Goal: Information Seeking & Learning: Learn about a topic

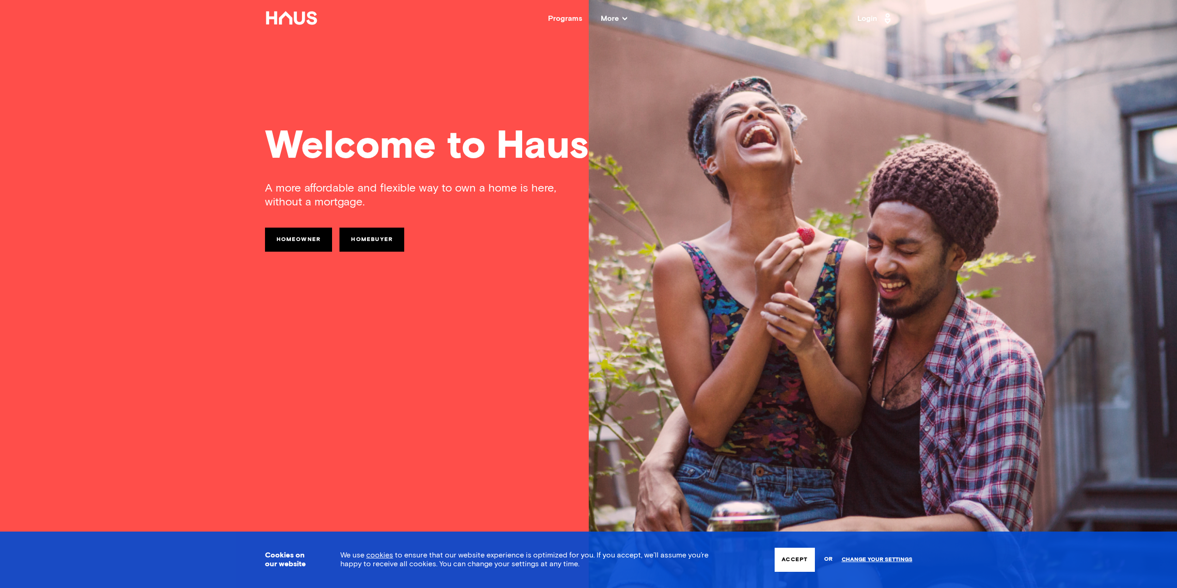
click at [614, 14] on nav "Back Programs More Resources Testimonials FAQ About Us Login" at bounding box center [589, 18] width 740 height 37
click at [617, 23] on nav "Back Programs More Resources Testimonials FAQ About Us Login" at bounding box center [589, 18] width 740 height 37
click at [619, 20] on span "More" at bounding box center [614, 18] width 26 height 7
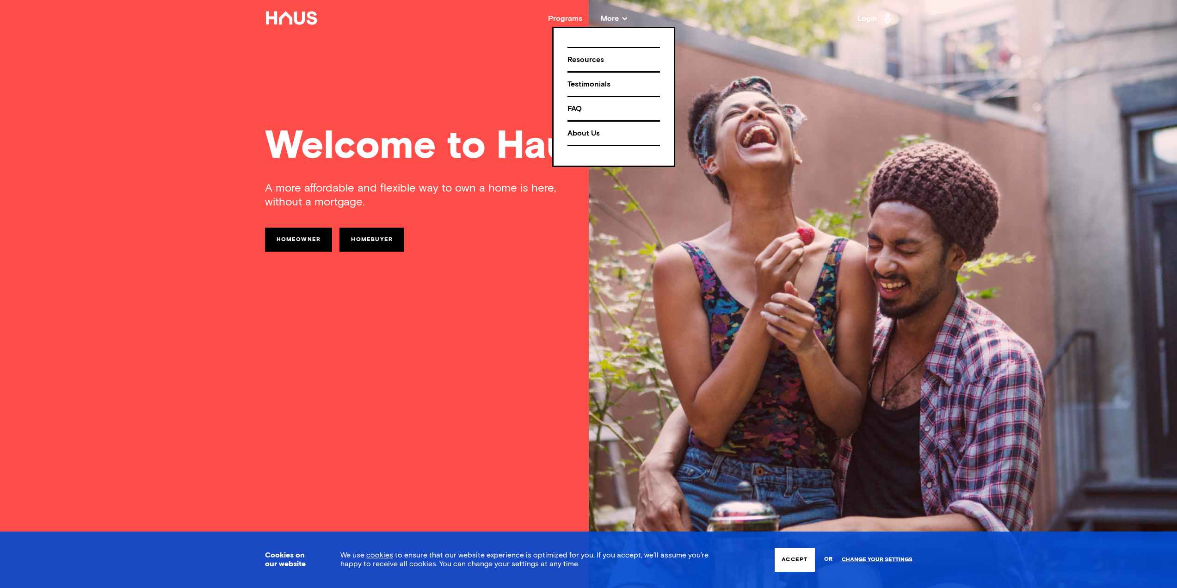
click at [562, 18] on div "Programs" at bounding box center [565, 18] width 34 height 7
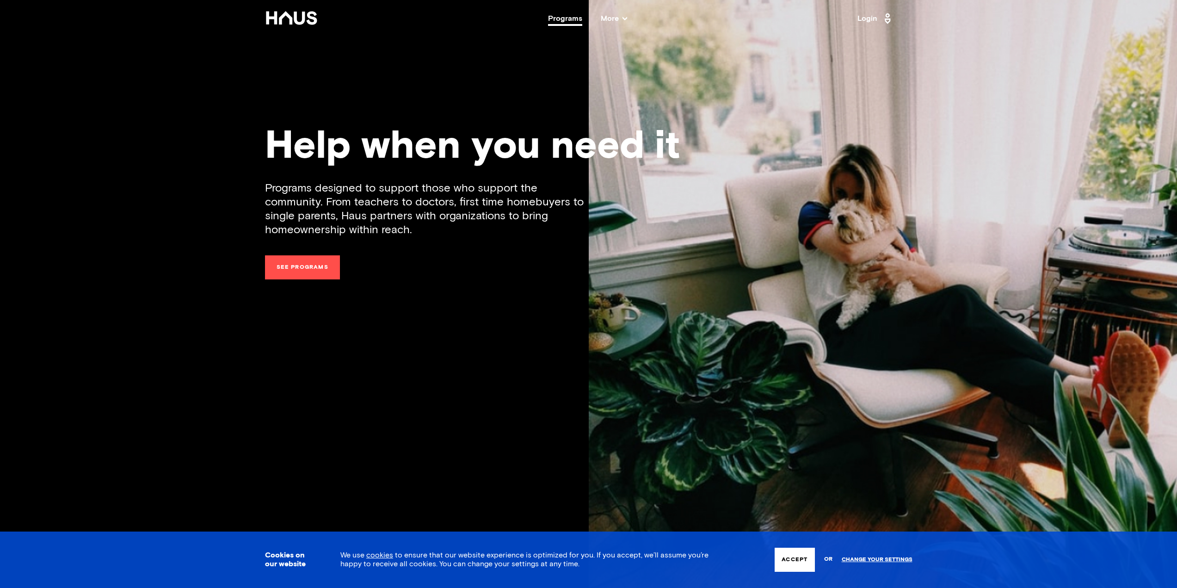
click at [617, 14] on nav "Back Programs More Resources Testimonials FAQ About Us Login" at bounding box center [589, 18] width 740 height 37
click at [616, 22] on nav "Back Programs More Resources Testimonials FAQ About Us Login" at bounding box center [589, 18] width 740 height 37
click at [616, 18] on span "More" at bounding box center [614, 18] width 26 height 7
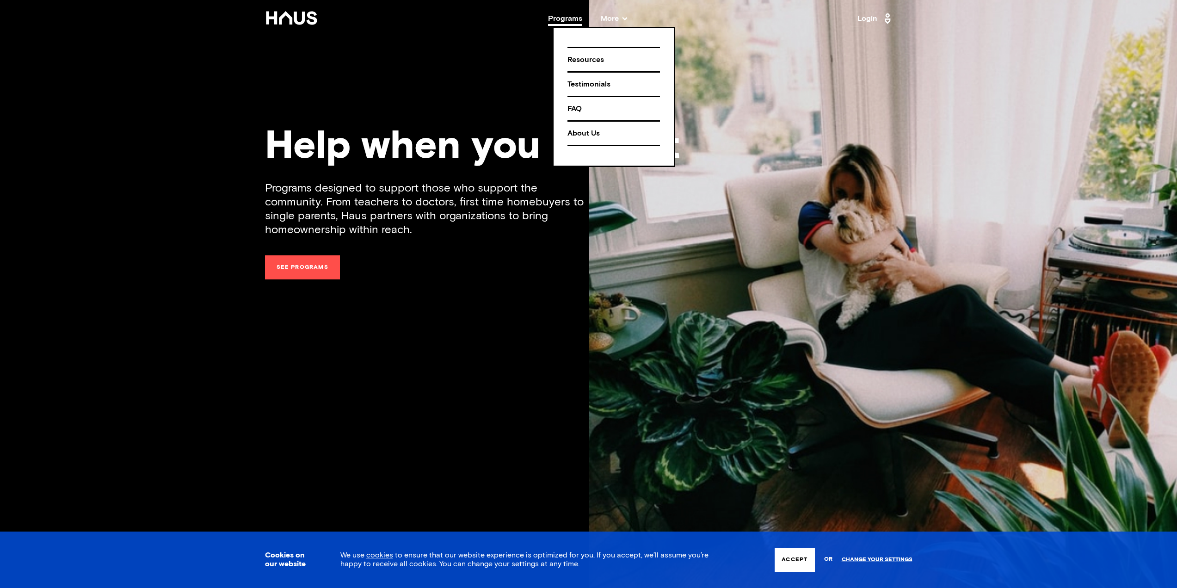
click at [597, 132] on div "About Us" at bounding box center [613, 133] width 92 height 16
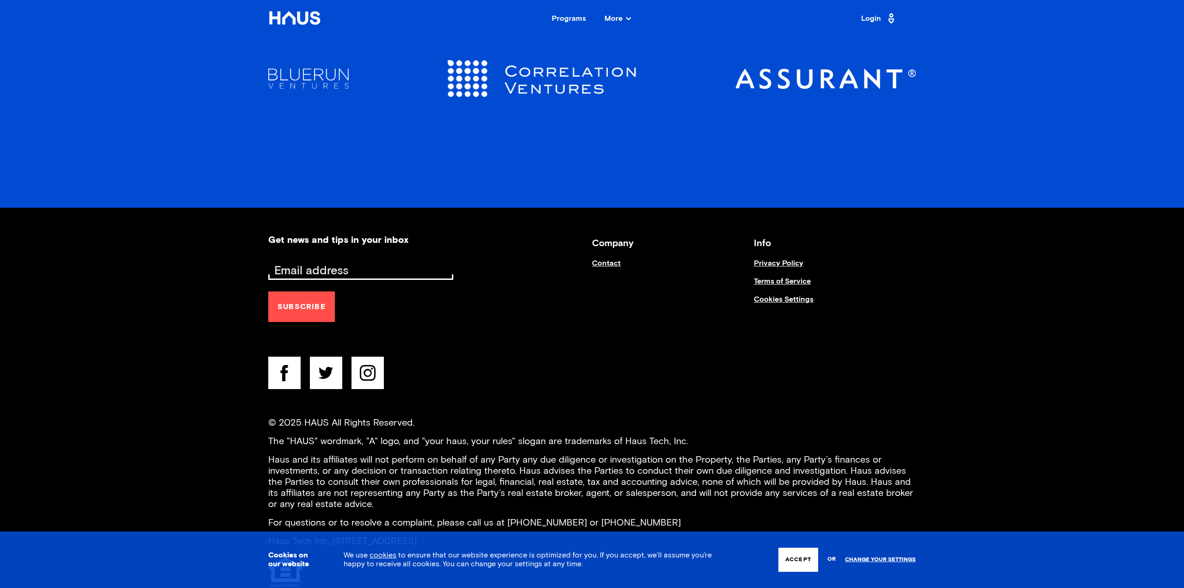
scroll to position [1849, 0]
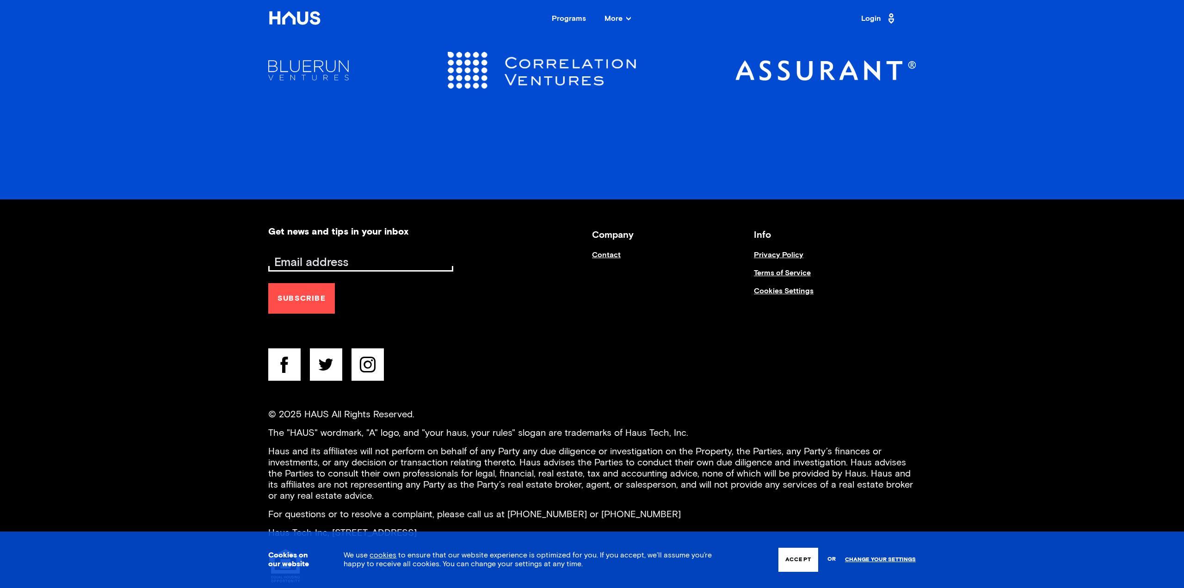
click at [620, 234] on h3 "Company" at bounding box center [673, 235] width 162 height 16
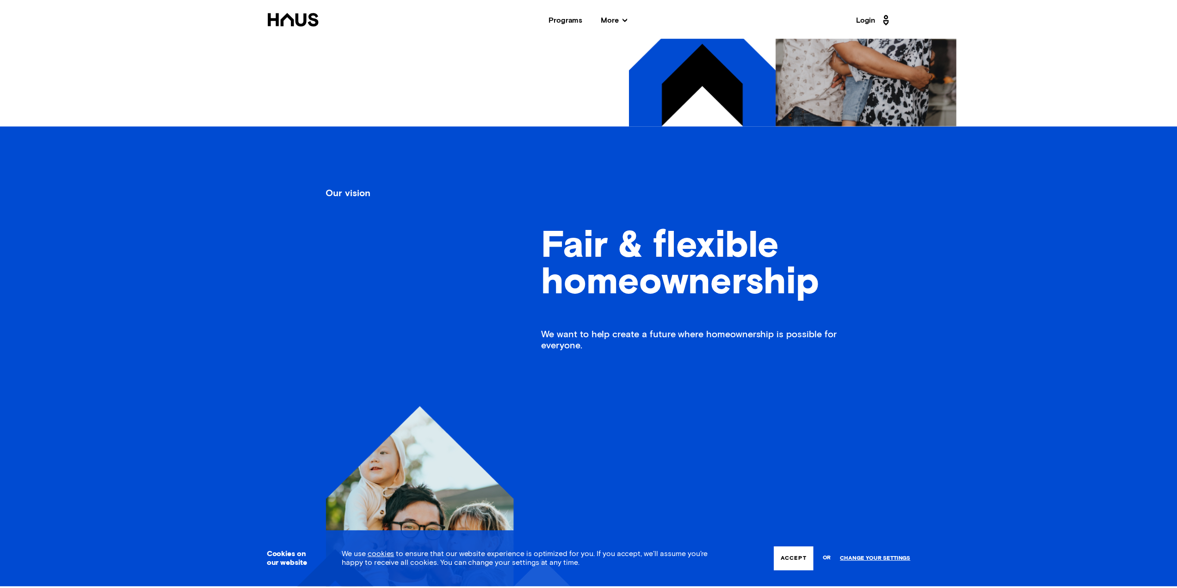
scroll to position [0, 0]
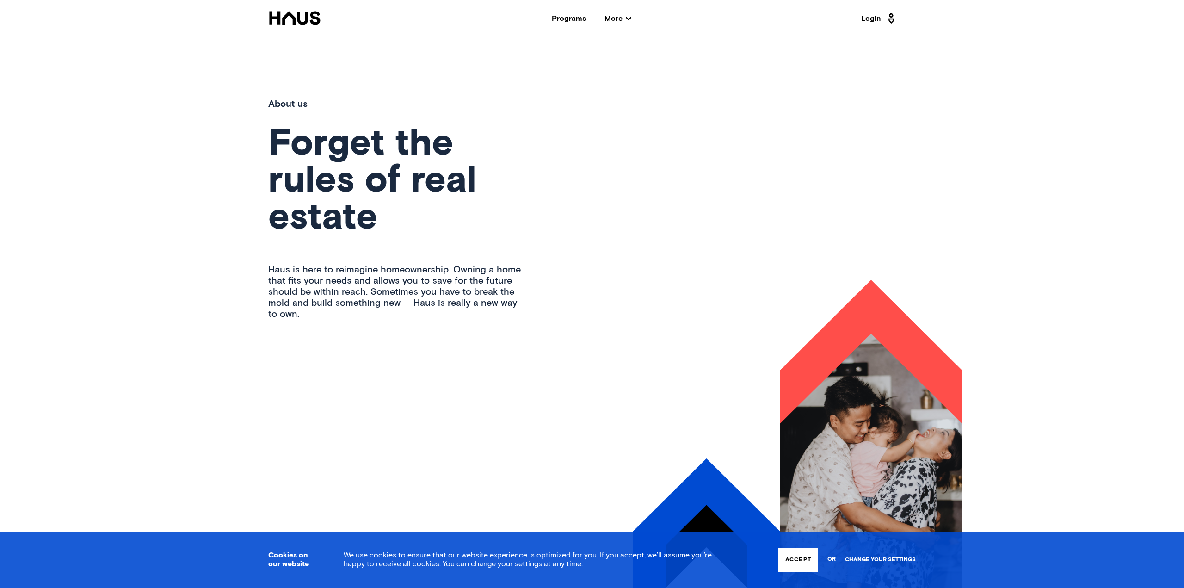
click at [313, 16] on icon at bounding box center [294, 17] width 51 height 13
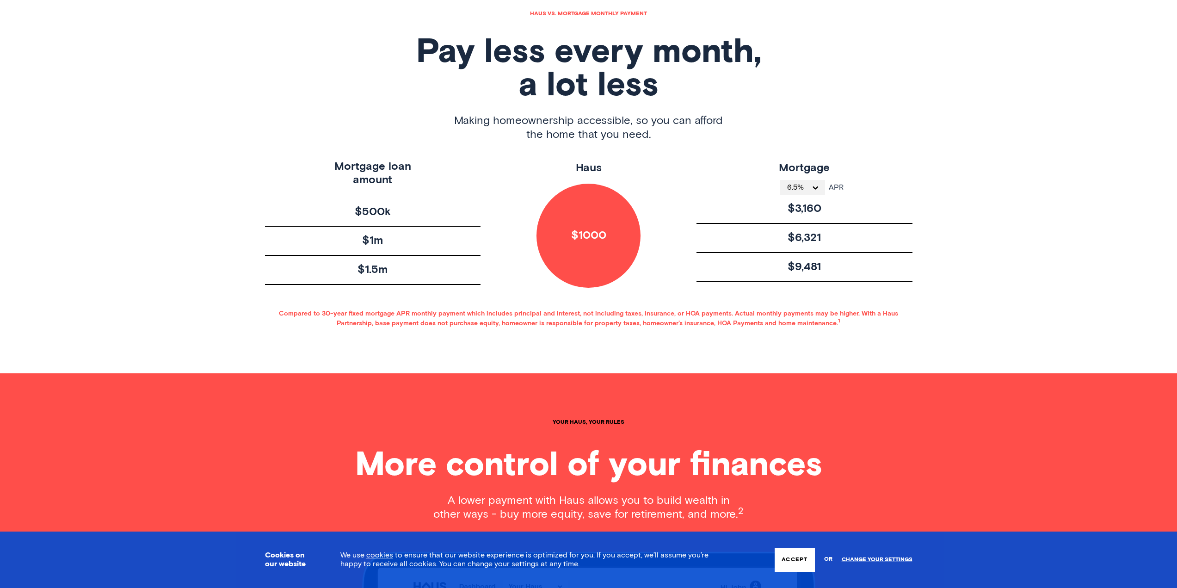
scroll to position [160, 0]
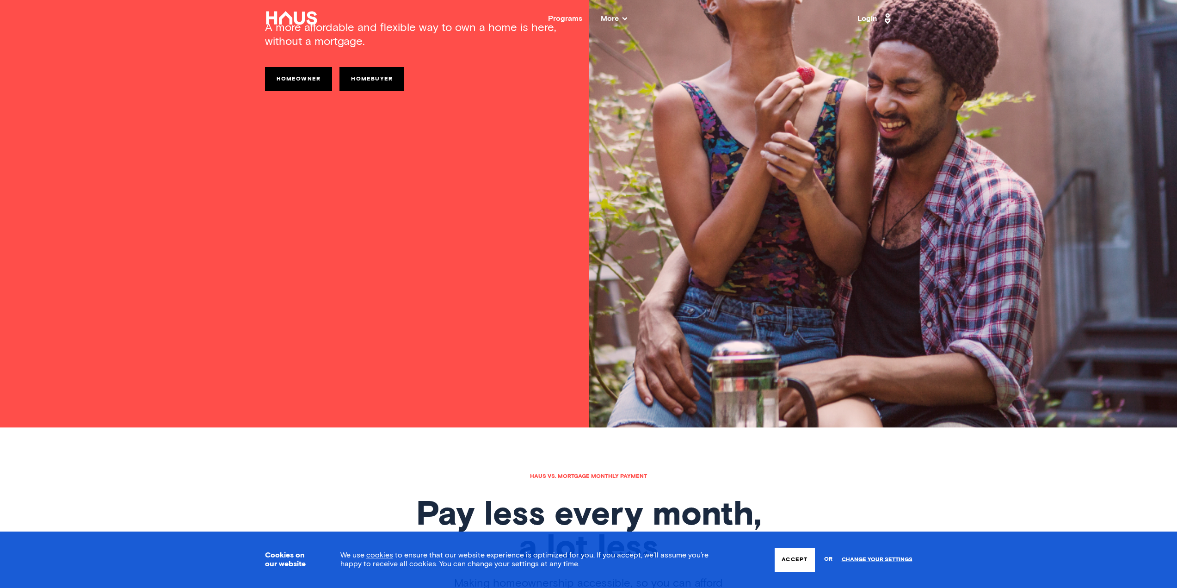
click at [614, 17] on span "More" at bounding box center [614, 18] width 26 height 7
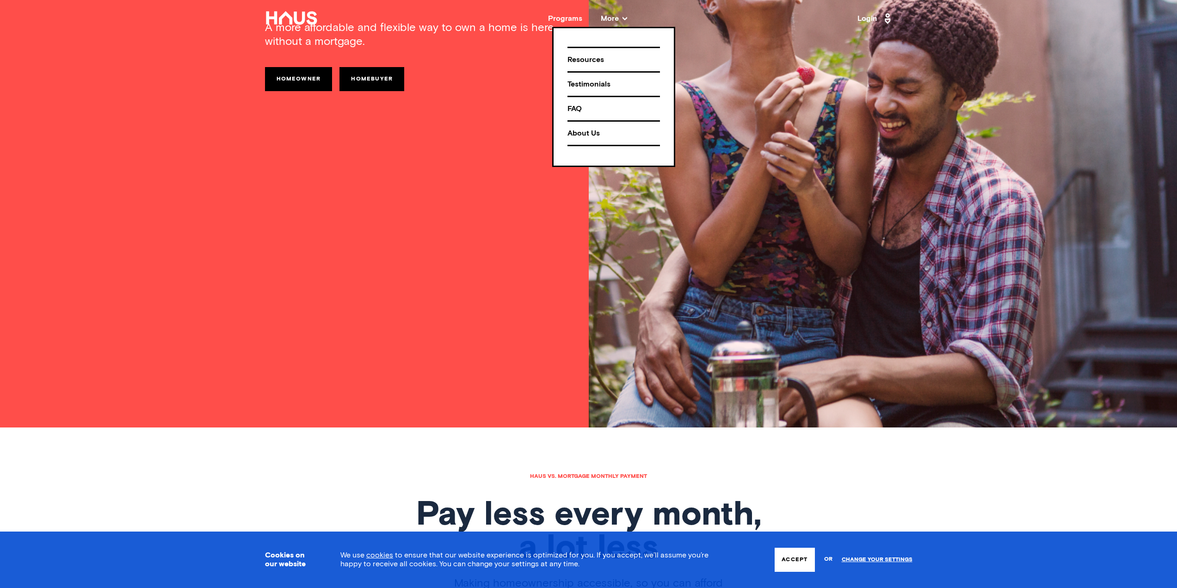
click at [572, 107] on div "FAQ" at bounding box center [613, 109] width 92 height 16
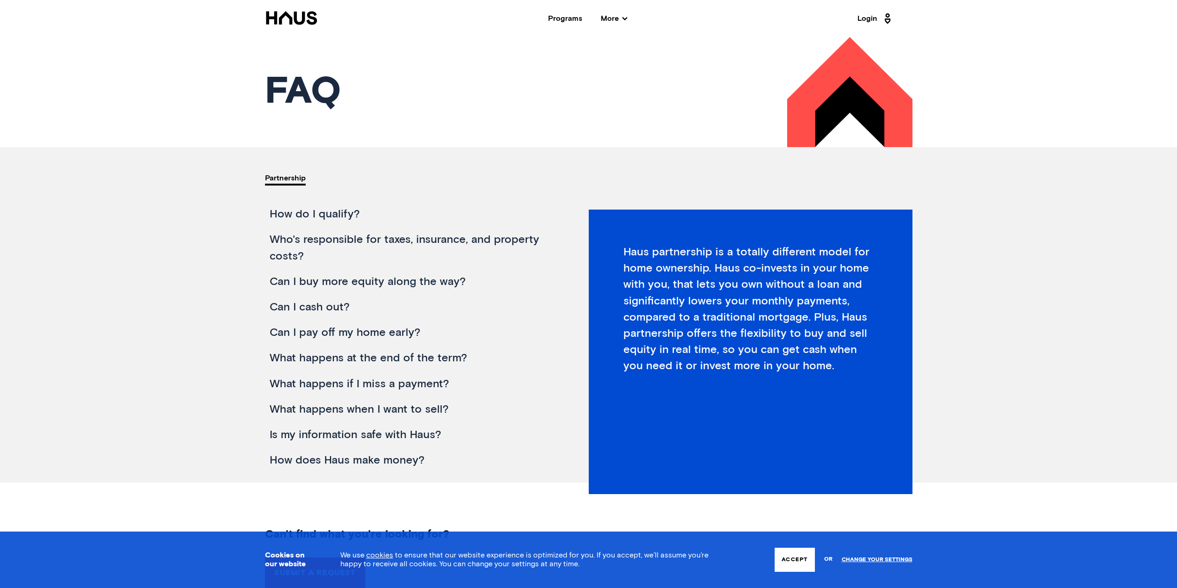
scroll to position [94, 0]
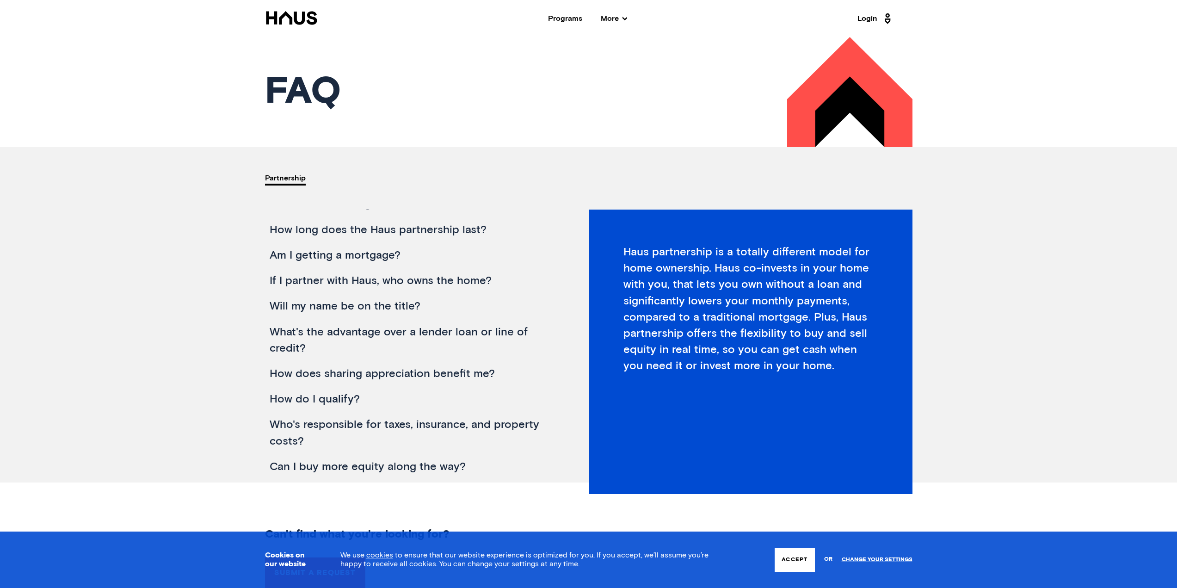
click at [566, 21] on div "Programs" at bounding box center [565, 18] width 34 height 7
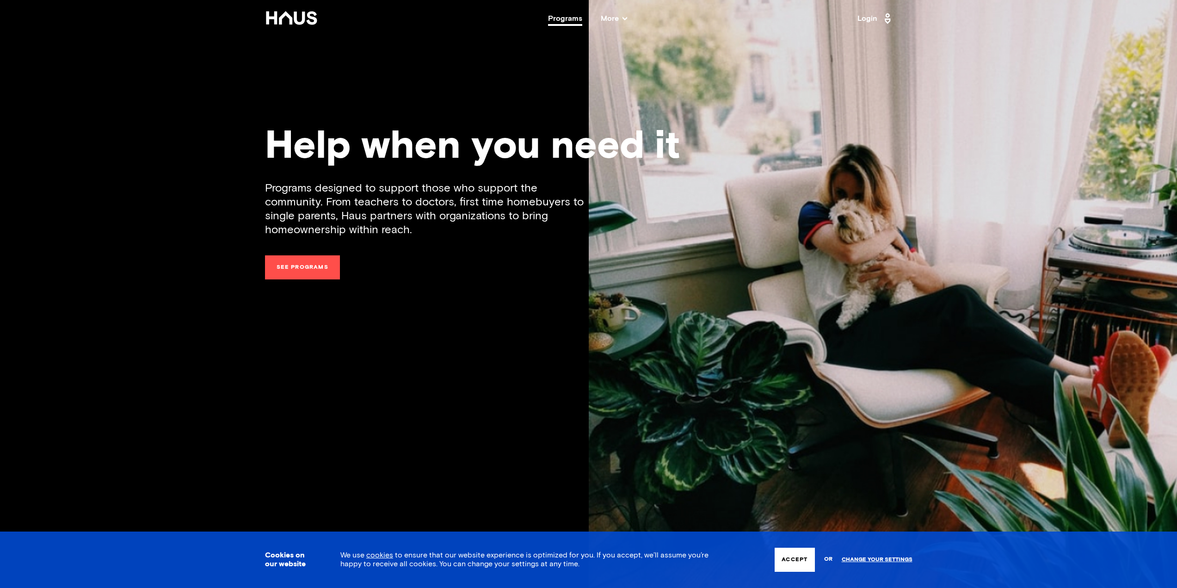
click at [305, 19] on icon at bounding box center [291, 18] width 53 height 14
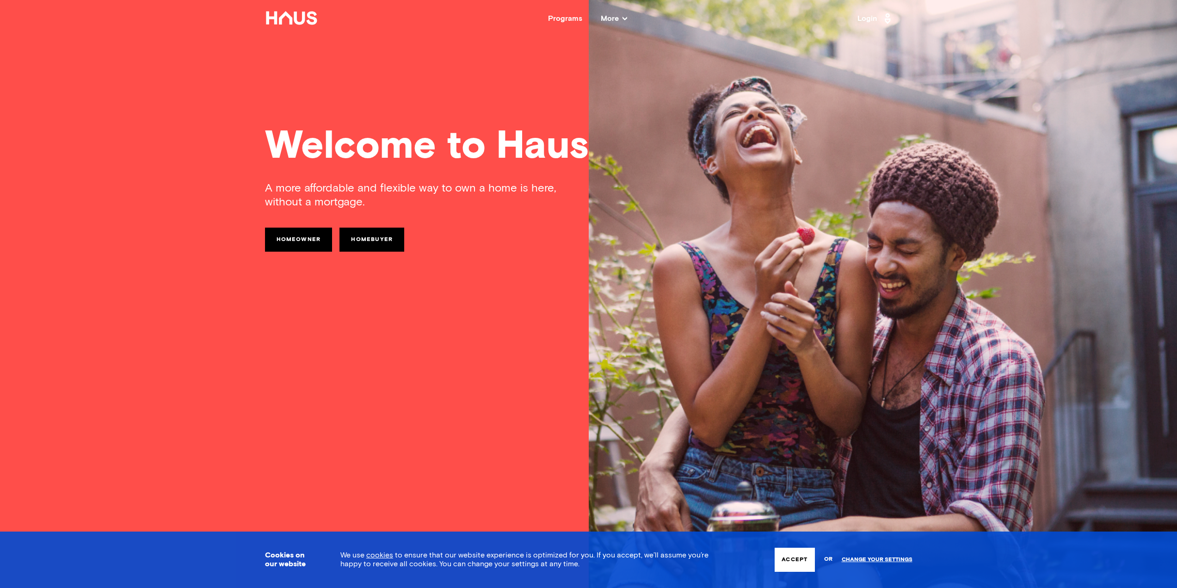
click at [616, 19] on span "More" at bounding box center [614, 18] width 26 height 7
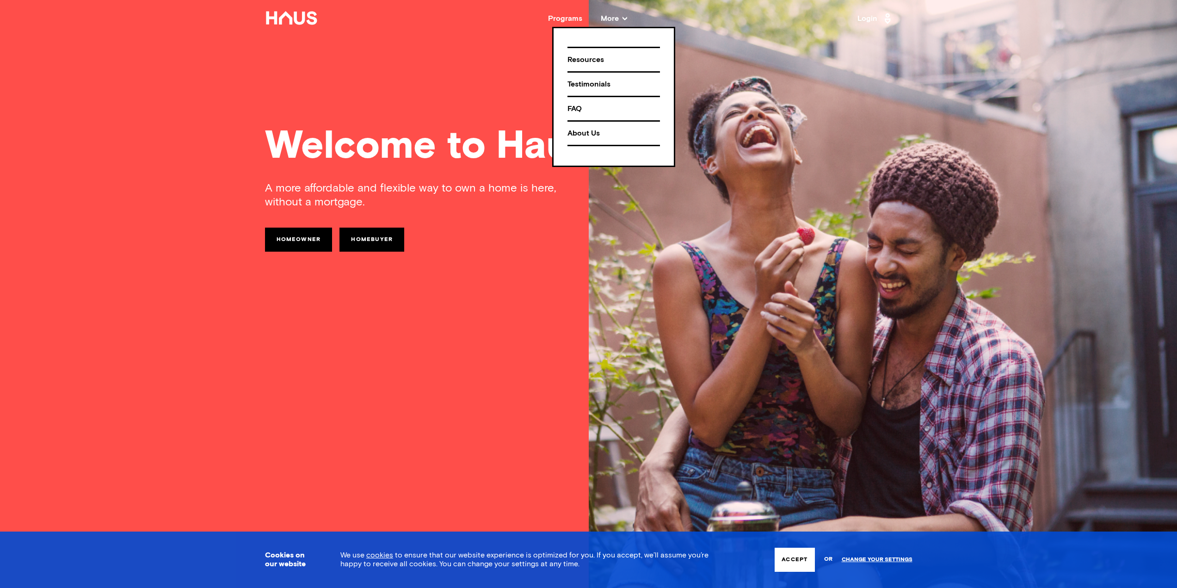
click at [577, 107] on div "FAQ" at bounding box center [613, 109] width 92 height 16
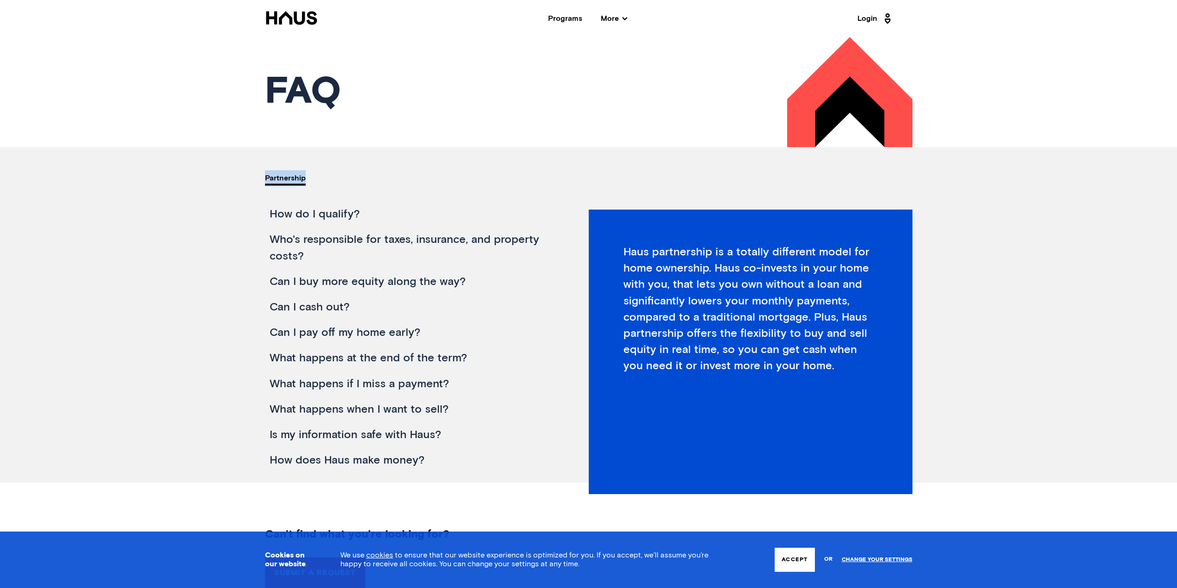
drag, startPoint x: 322, startPoint y: 178, endPoint x: 234, endPoint y: 178, distance: 87.8
click at [234, 178] on div "partnership partnership What financing options does Haus offer? What's Haus par…" at bounding box center [589, 314] width 740 height 335
click at [298, 15] on icon at bounding box center [291, 18] width 53 height 14
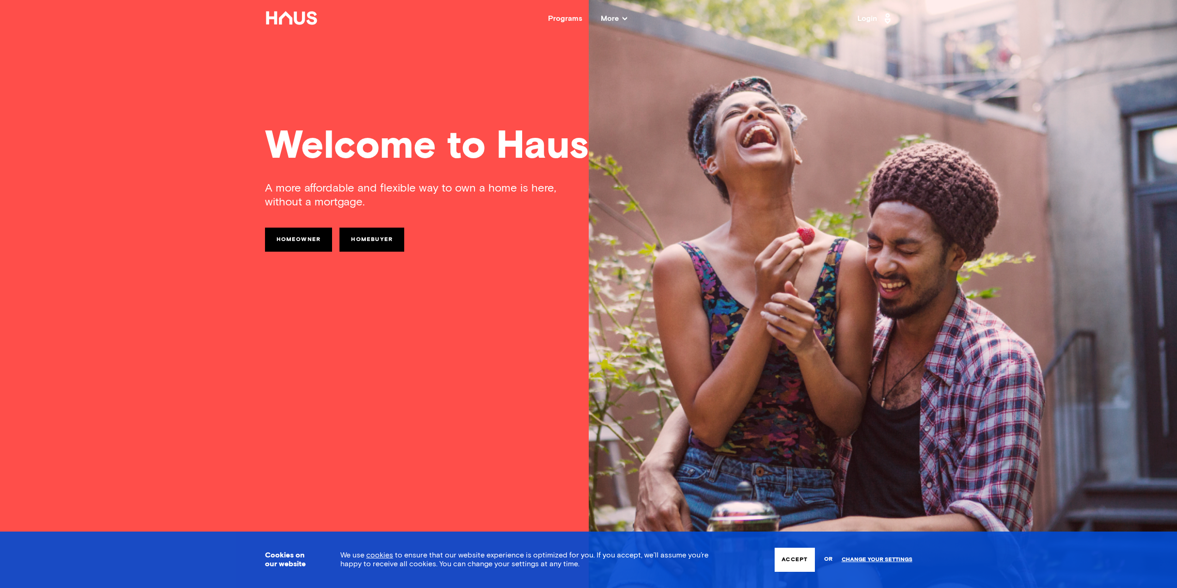
click at [290, 16] on icon at bounding box center [291, 17] width 51 height 13
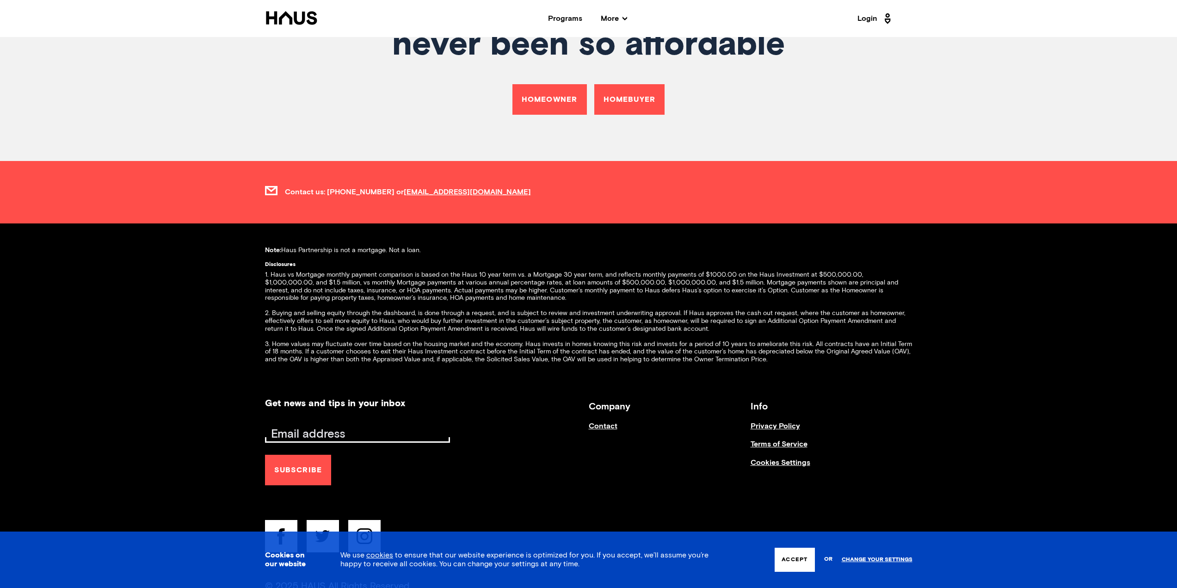
scroll to position [3767, 0]
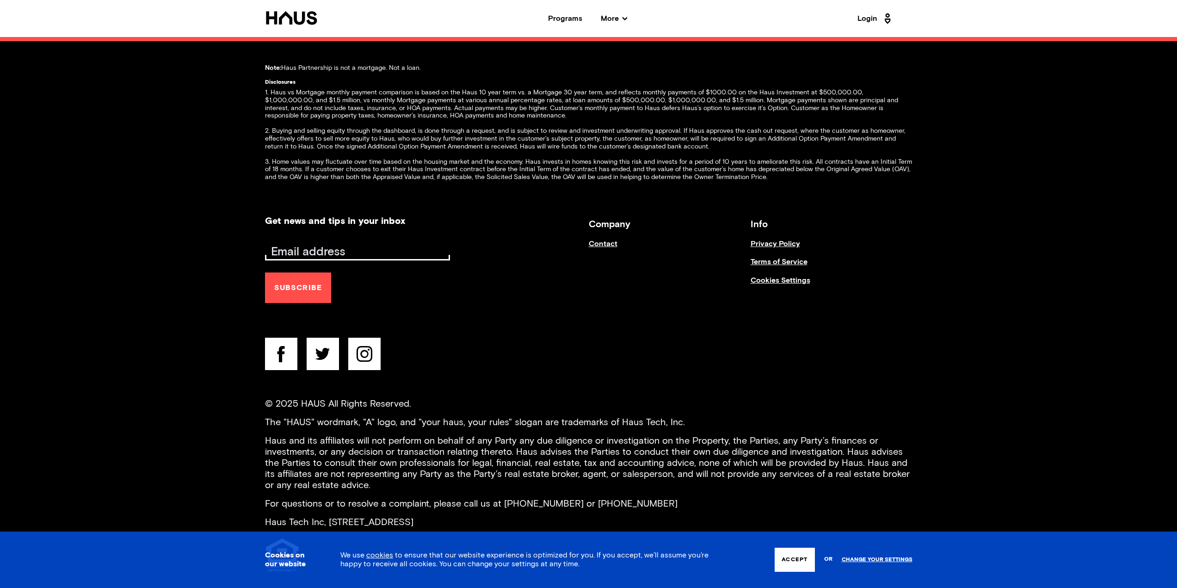
click at [608, 239] on link "Contact" at bounding box center [670, 248] width 162 height 18
click at [794, 557] on button "Accept" at bounding box center [794, 559] width 40 height 24
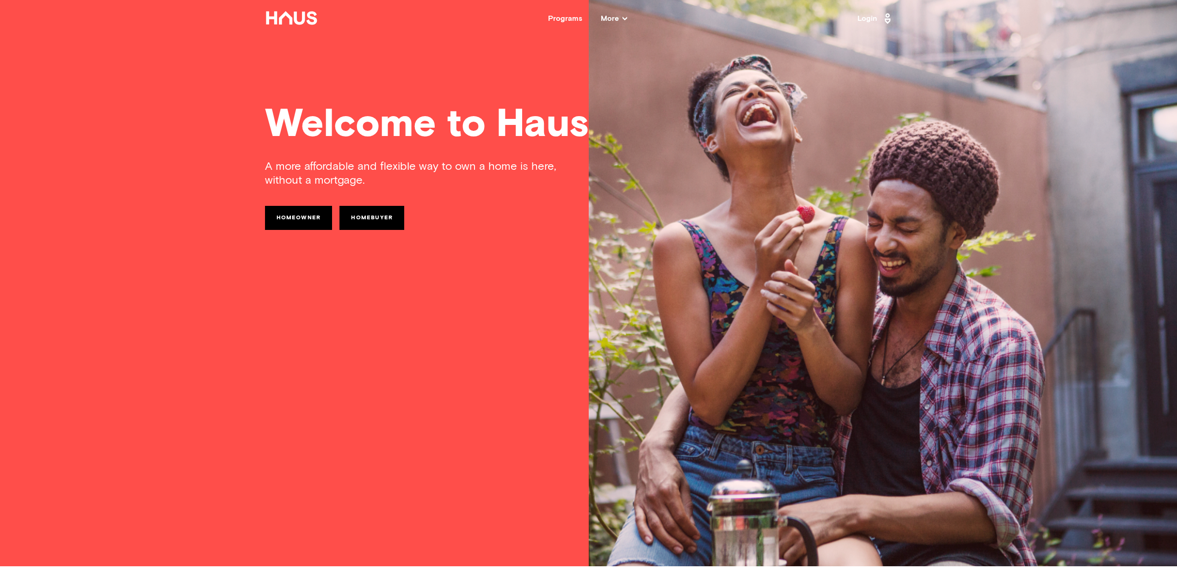
scroll to position [0, 0]
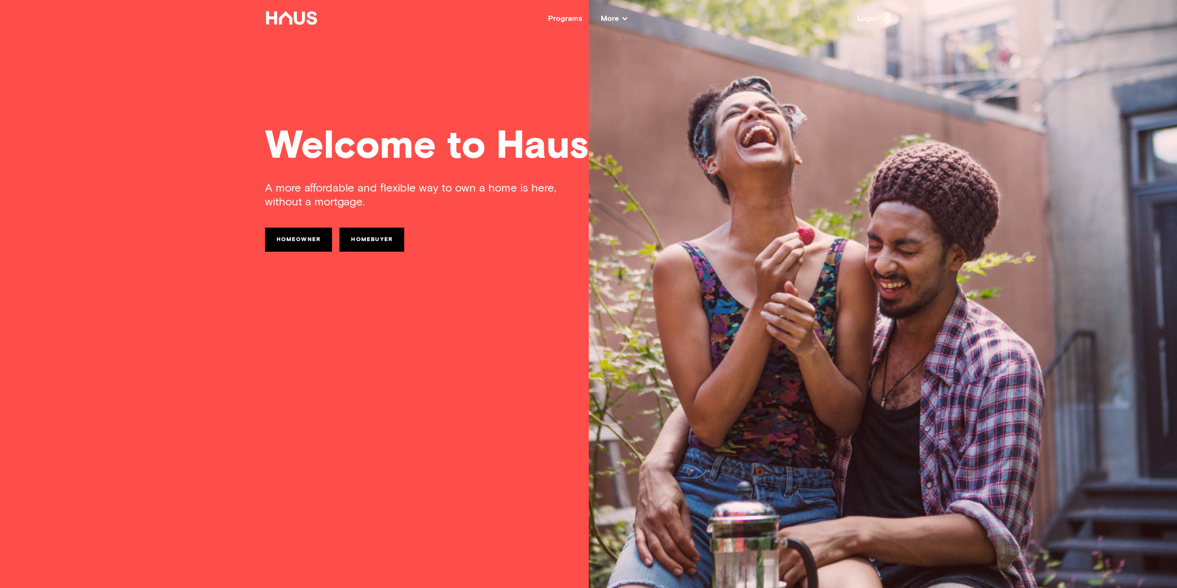
click at [612, 17] on span "More" at bounding box center [614, 18] width 26 height 7
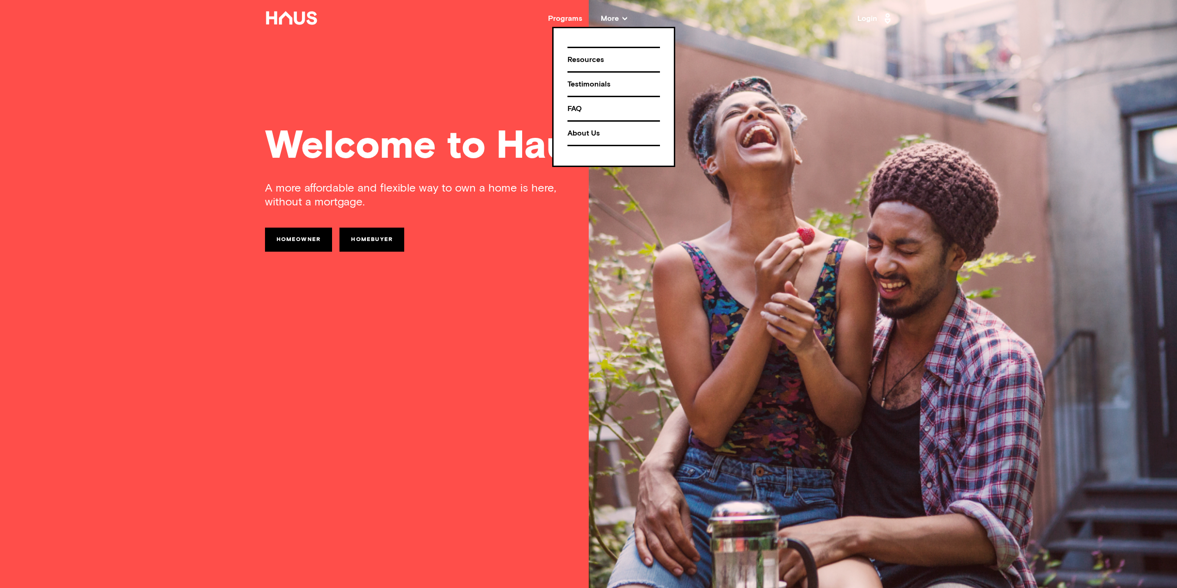
click at [571, 109] on div "FAQ" at bounding box center [613, 109] width 92 height 16
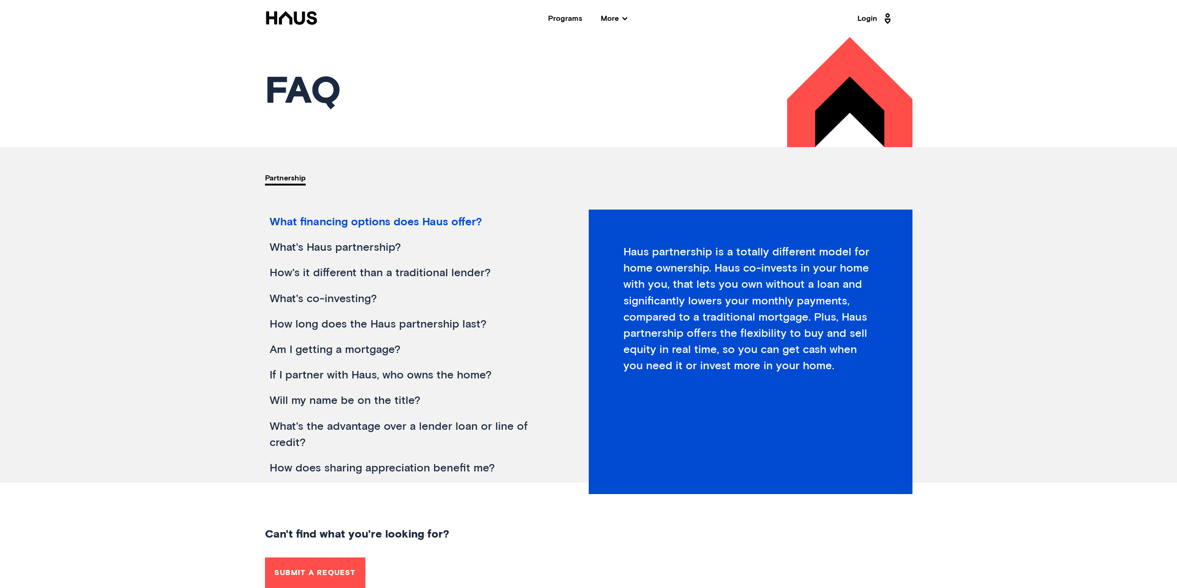
click at [343, 248] on div "What's Haus partnership?" at bounding box center [410, 247] width 291 height 25
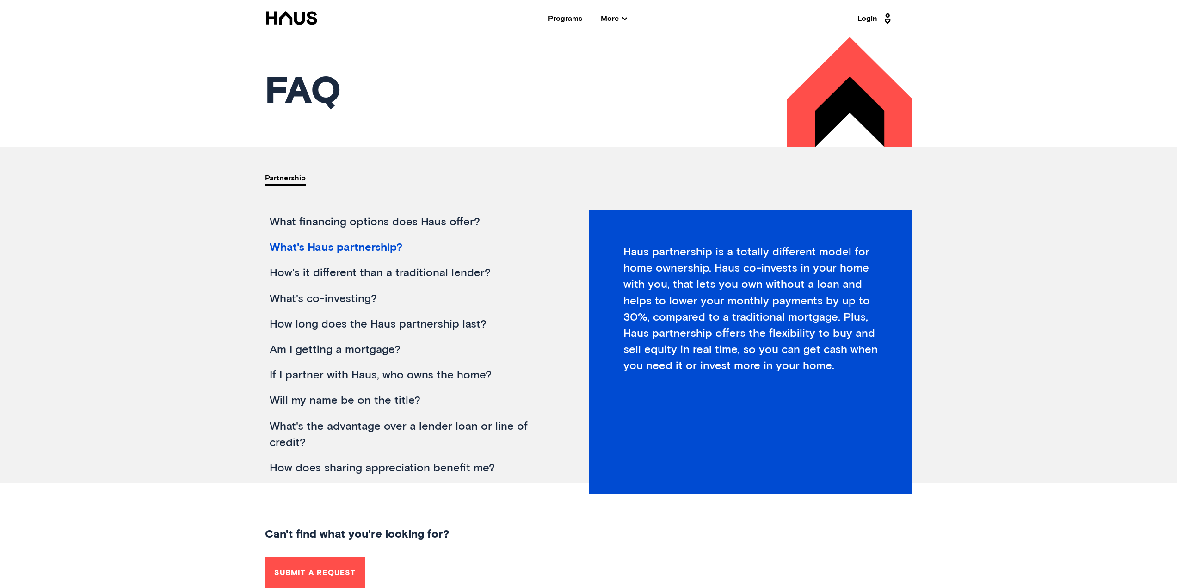
click at [366, 220] on div "What financing options does Haus offer?" at bounding box center [410, 221] width 291 height 25
